Goal: Information Seeking & Learning: Learn about a topic

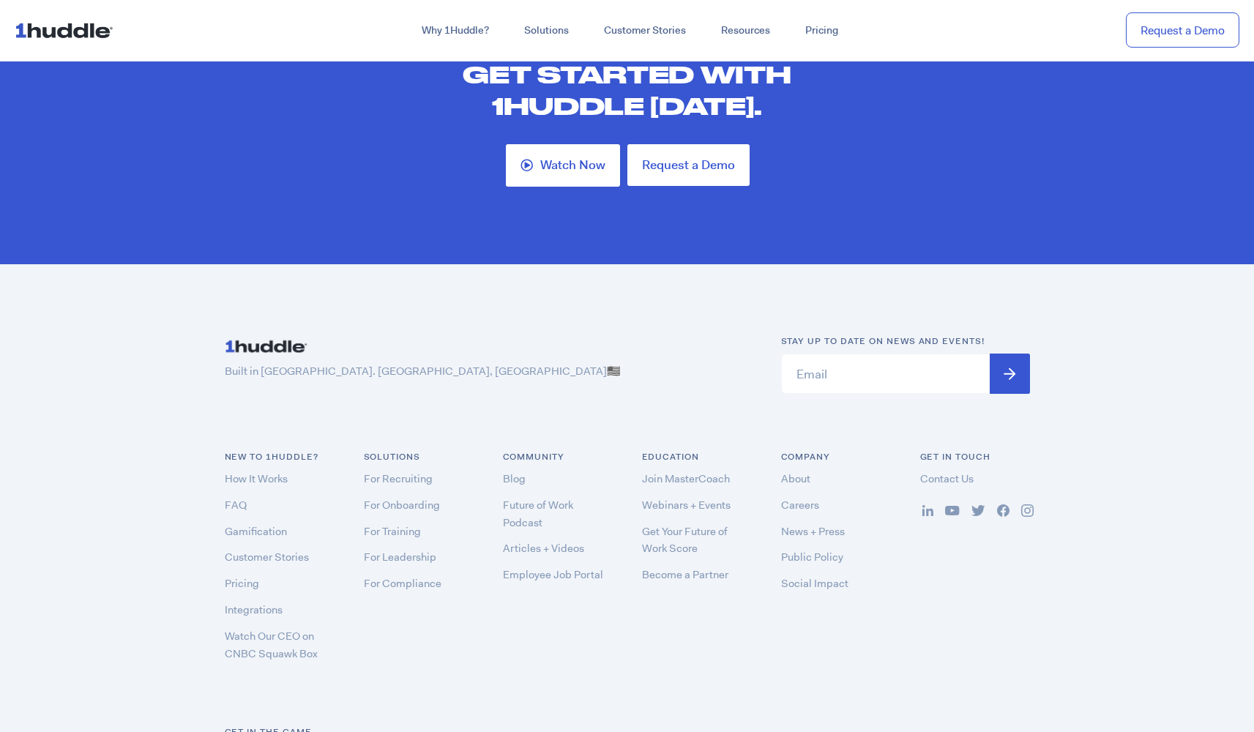
scroll to position [4236, 0]
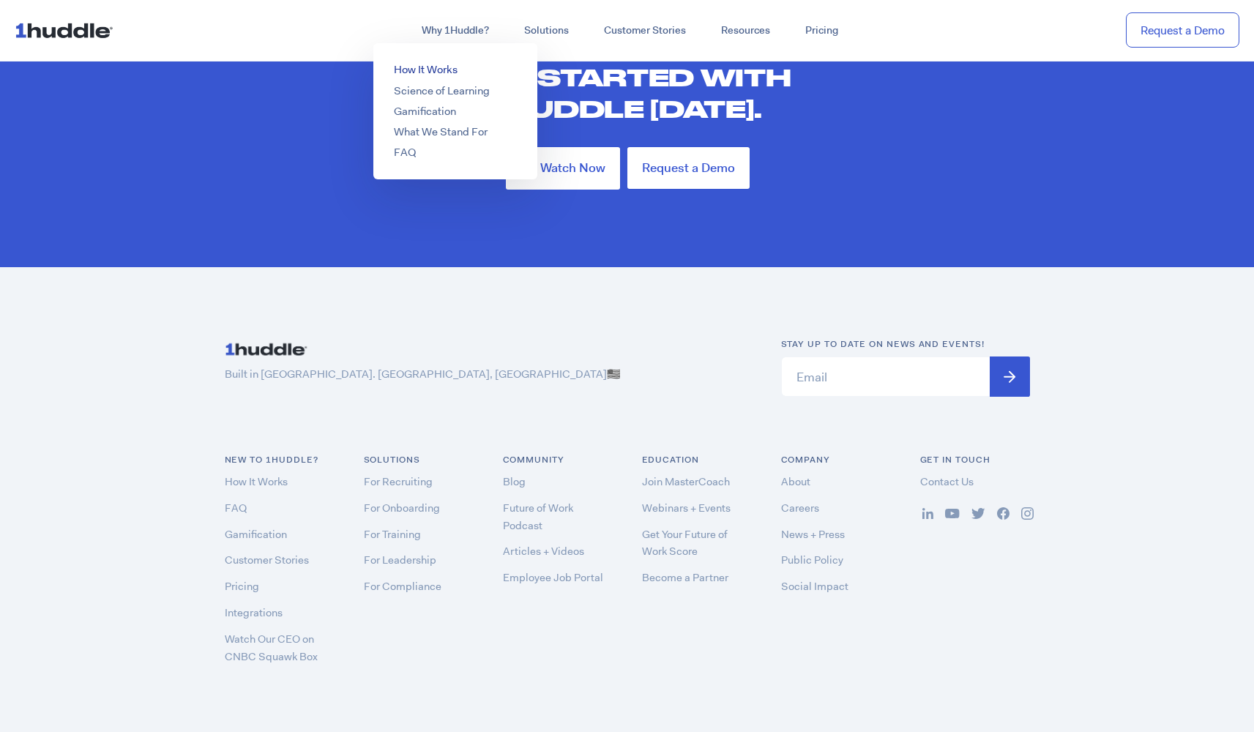
click at [422, 70] on link "How It Works" at bounding box center [426, 69] width 64 height 15
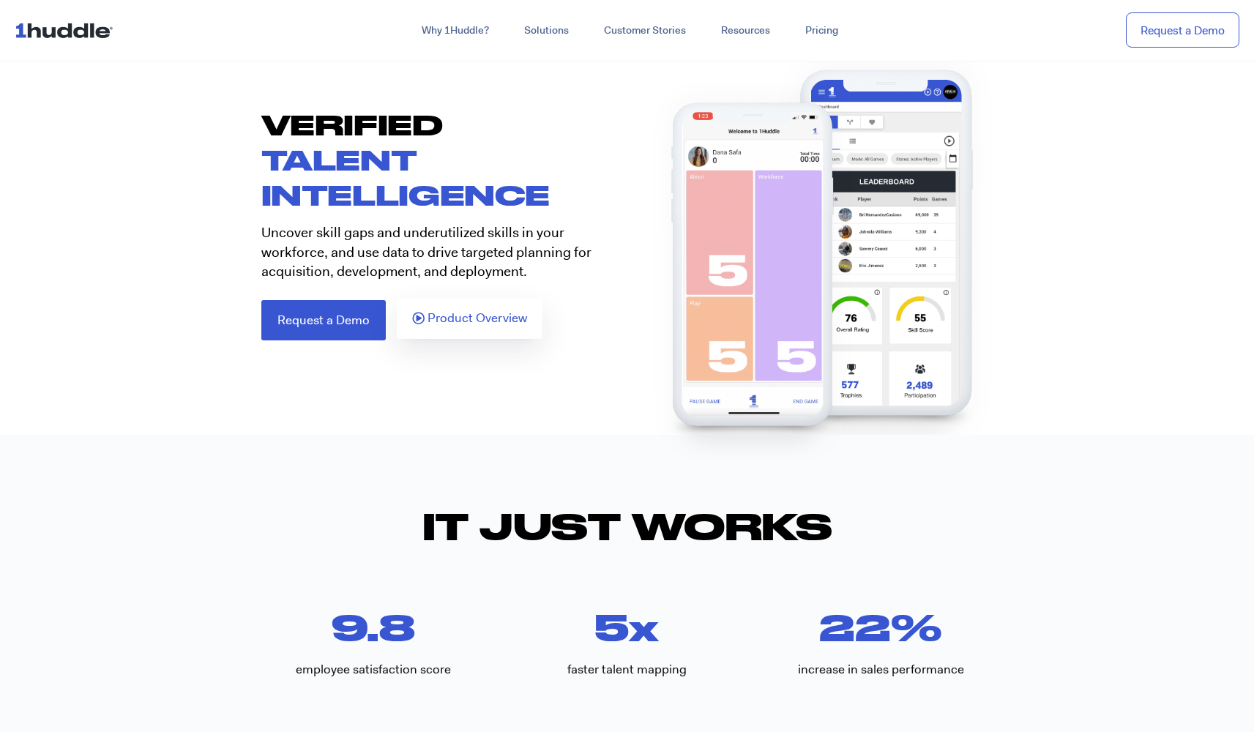
scroll to position [89, 0]
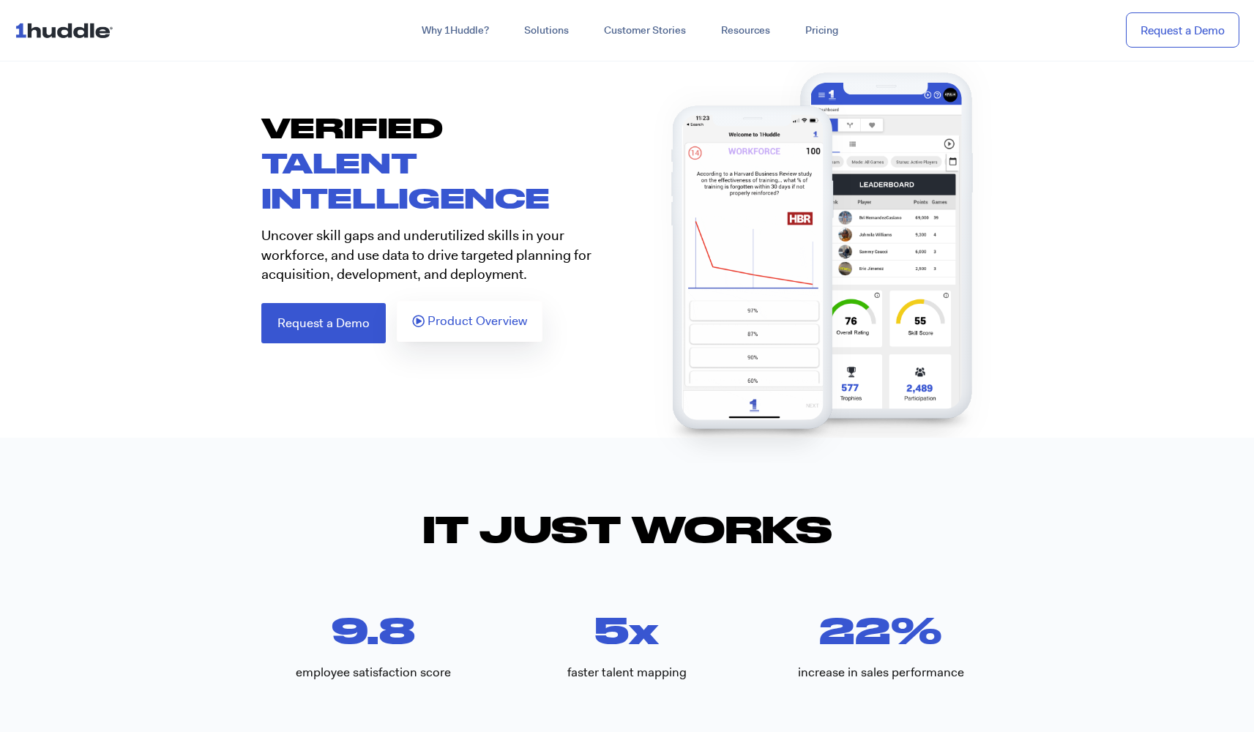
click at [470, 326] on span "Product Overview" at bounding box center [477, 321] width 100 height 13
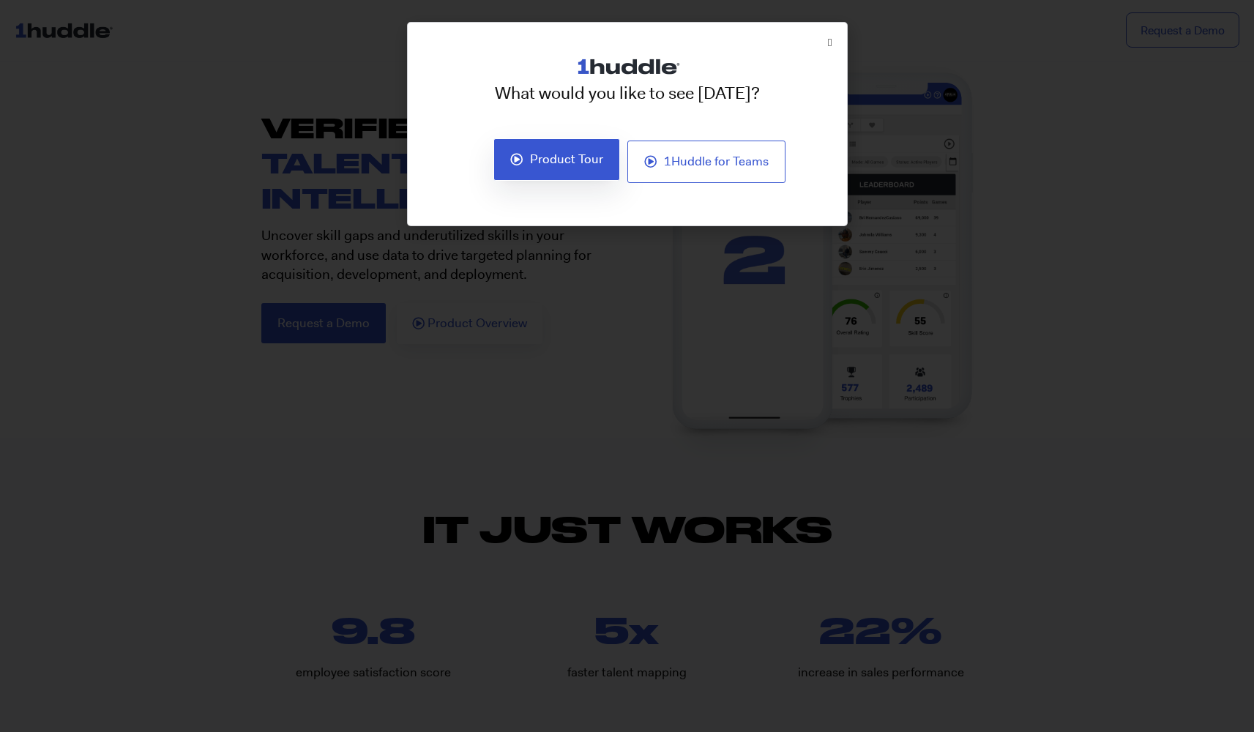
click at [562, 165] on span "Product Tour" at bounding box center [566, 159] width 73 height 13
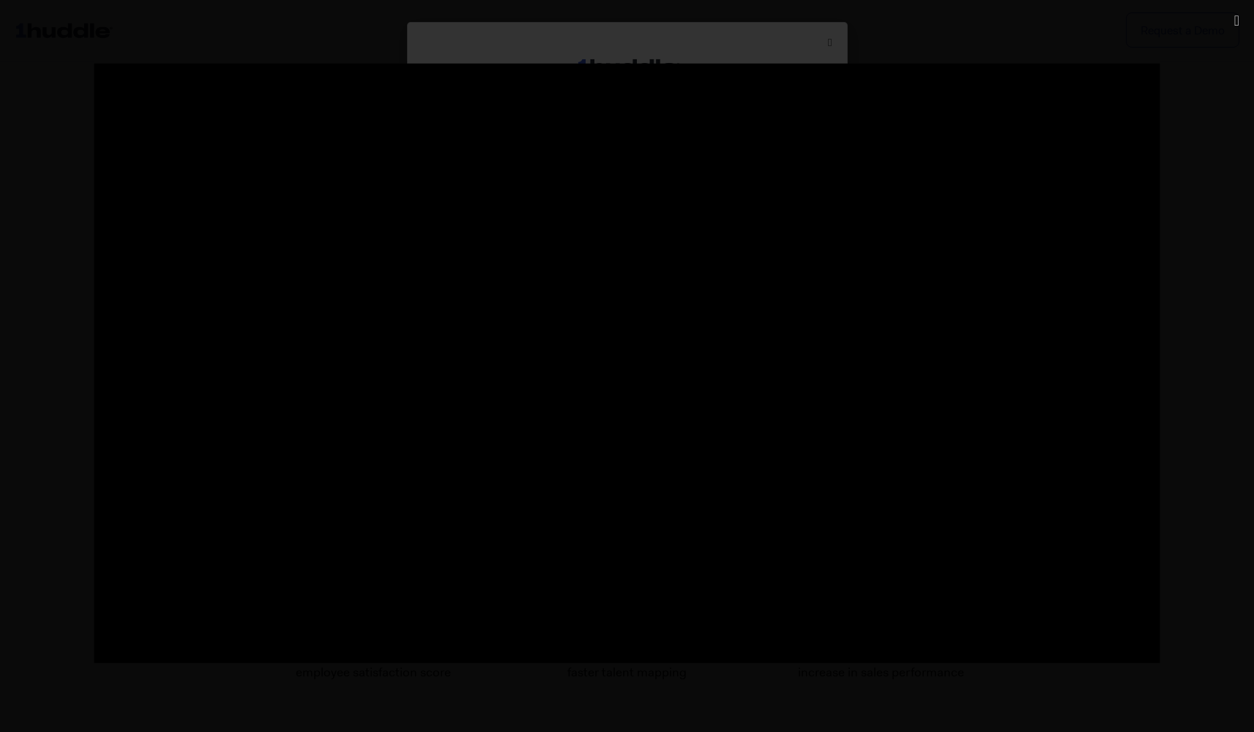
click at [56, 24] on div at bounding box center [627, 366] width 1254 height 732
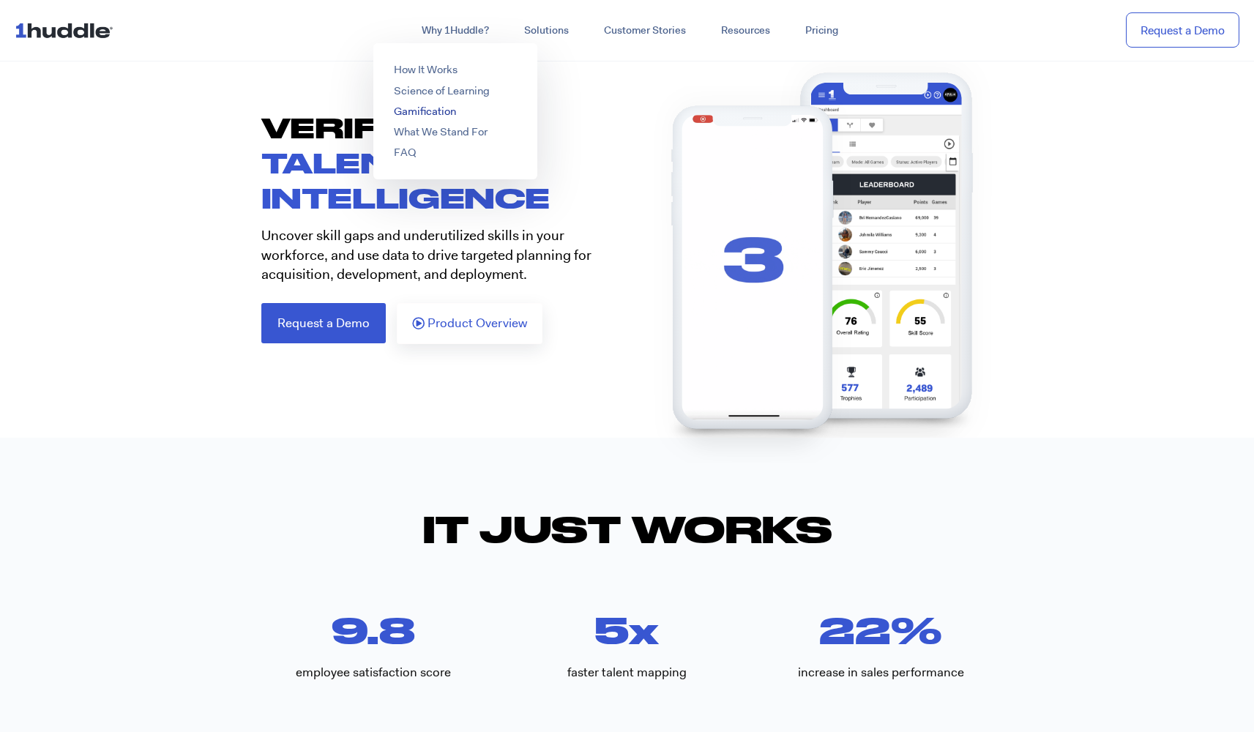
click at [426, 111] on link "Gamification" at bounding box center [425, 111] width 62 height 15
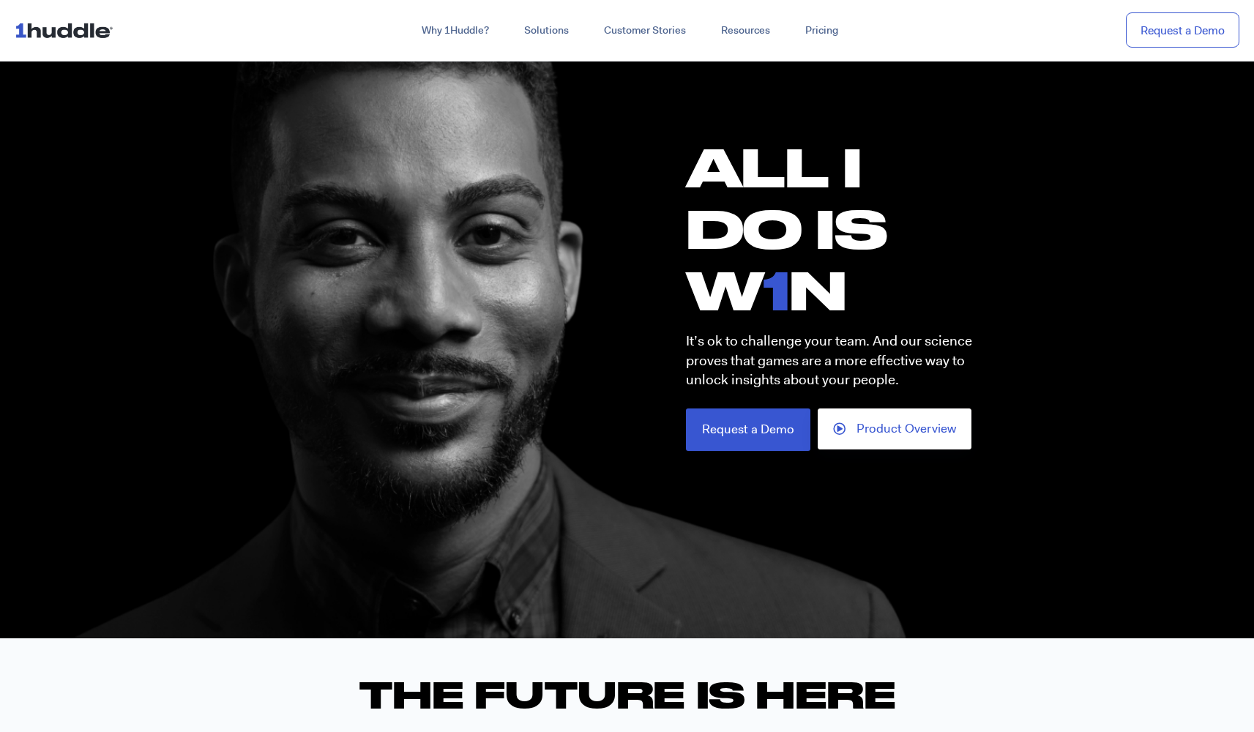
scroll to position [86, 0]
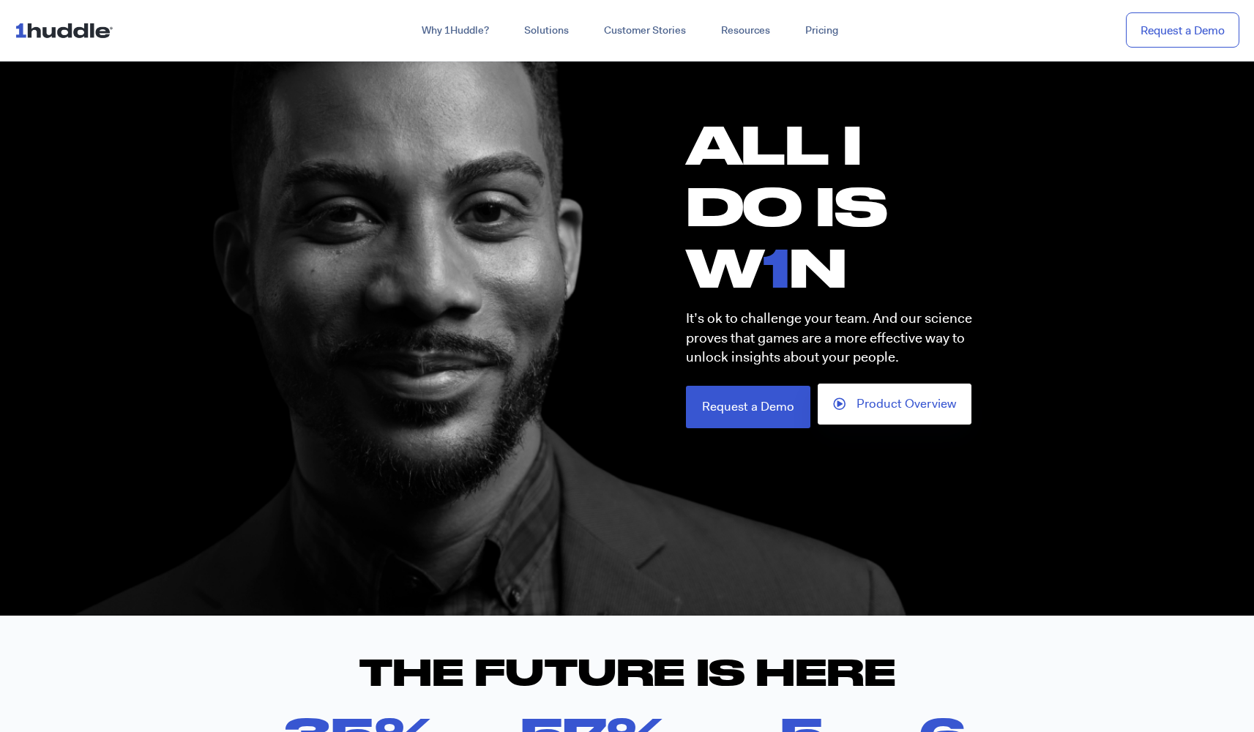
click at [900, 408] on span "Product Overview" at bounding box center [906, 403] width 100 height 13
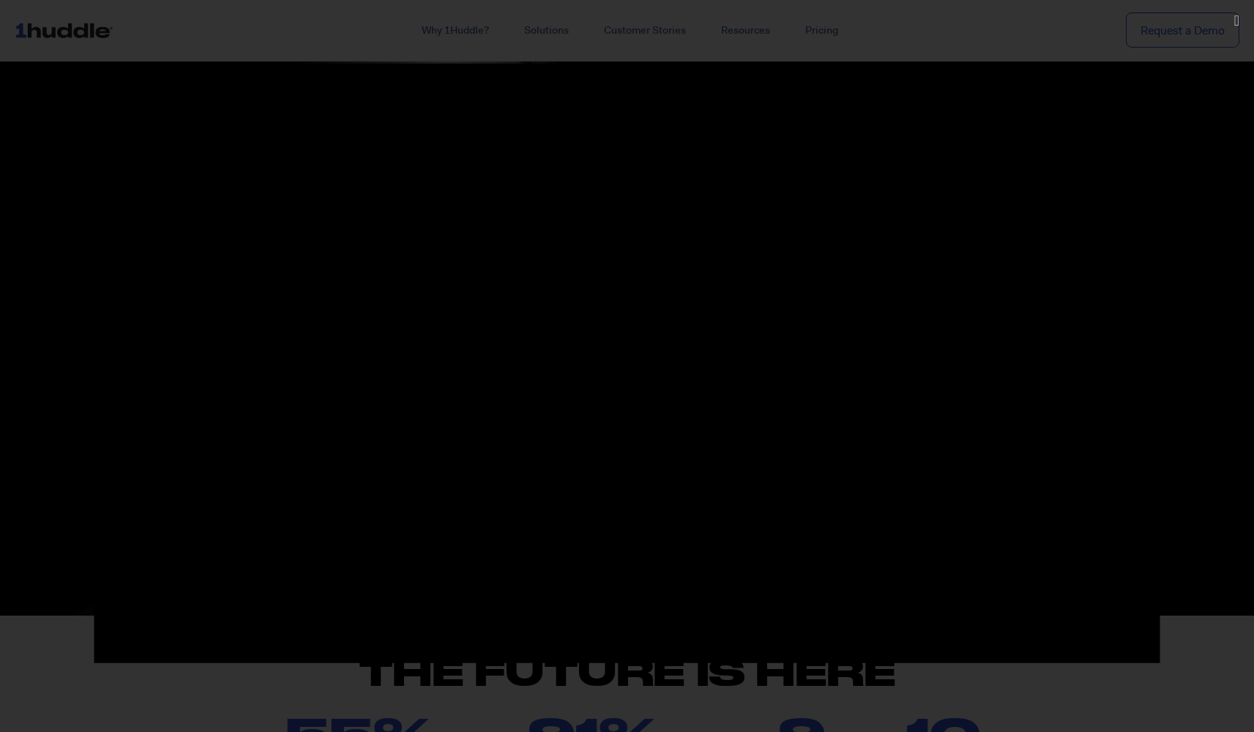
click at [48, 81] on div at bounding box center [627, 366] width 1254 height 605
click at [53, 52] on div at bounding box center [627, 366] width 1254 height 732
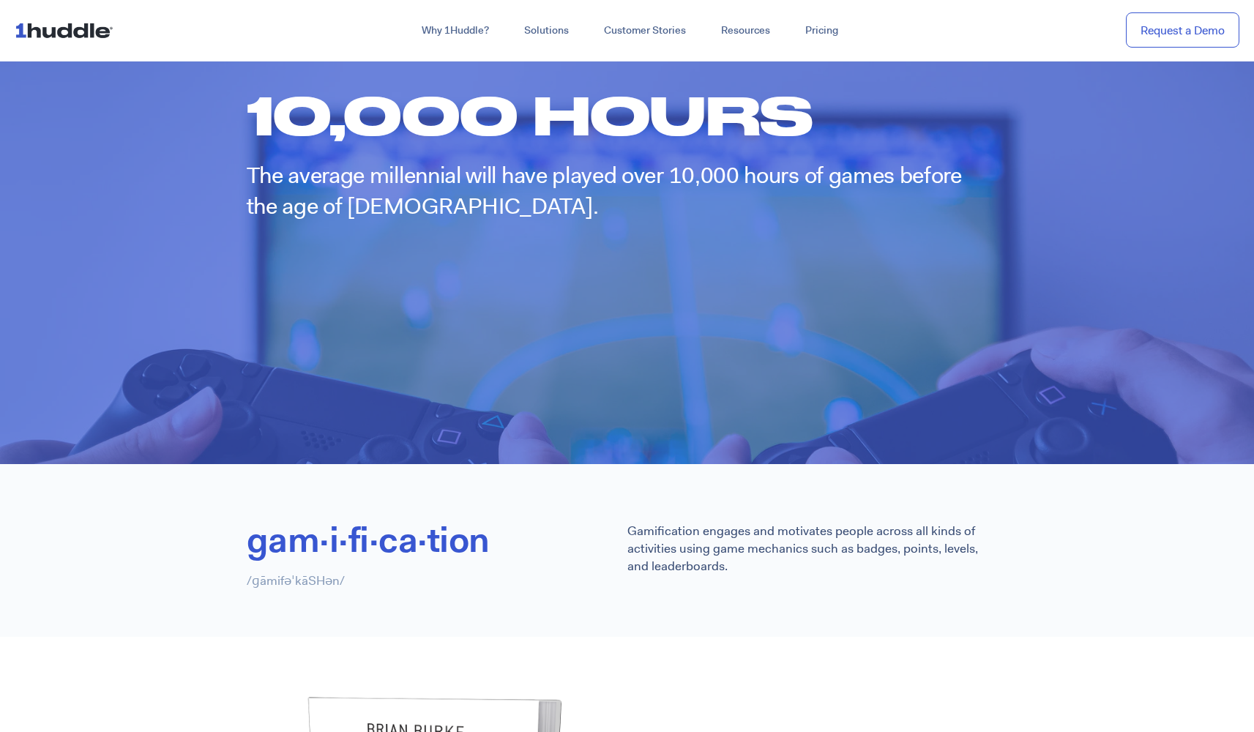
scroll to position [1174, 0]
